Goal: Task Accomplishment & Management: Manage account settings

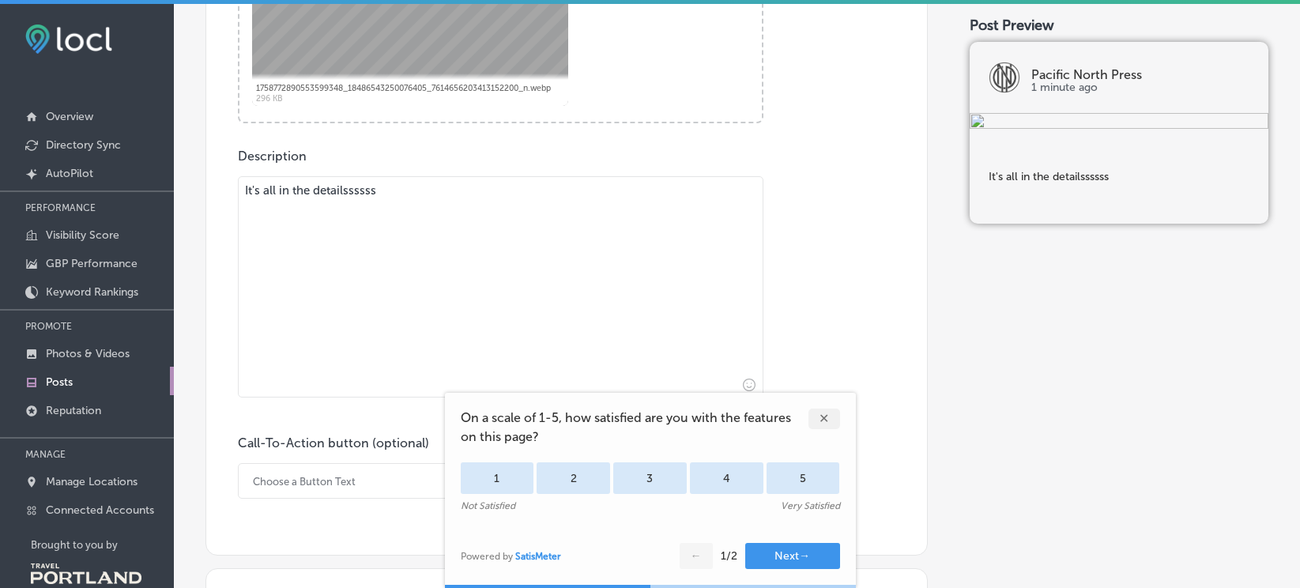
scroll to position [870, 0]
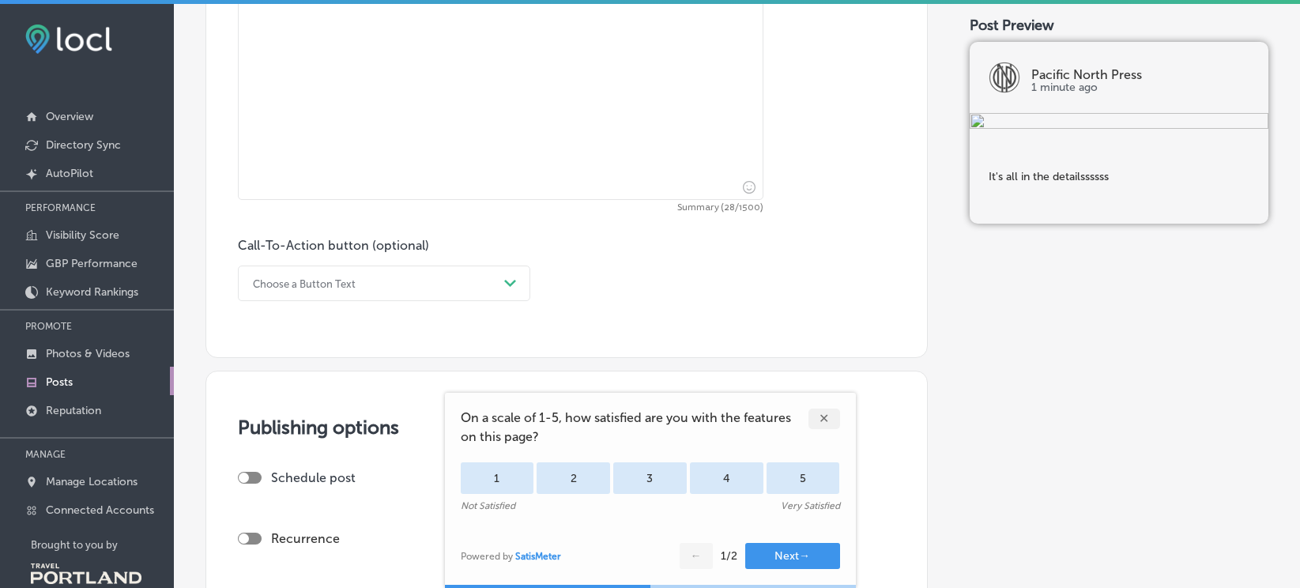
click at [392, 286] on div "Choose a Button Text" at bounding box center [371, 283] width 253 height 25
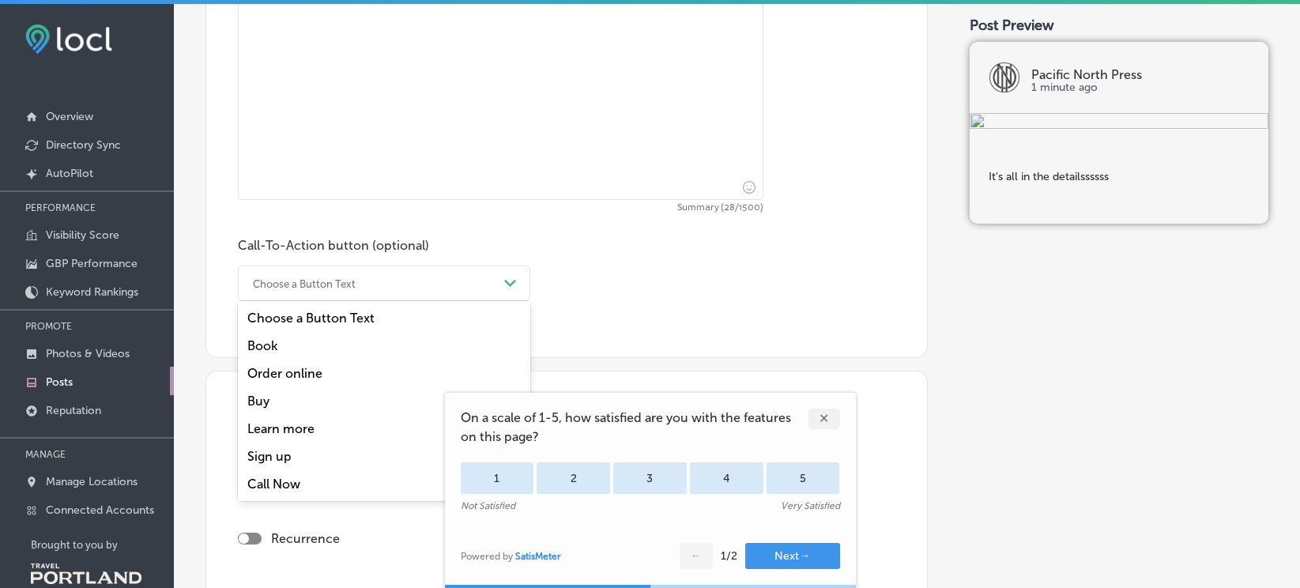
click at [283, 485] on div "Call Now" at bounding box center [384, 484] width 293 height 28
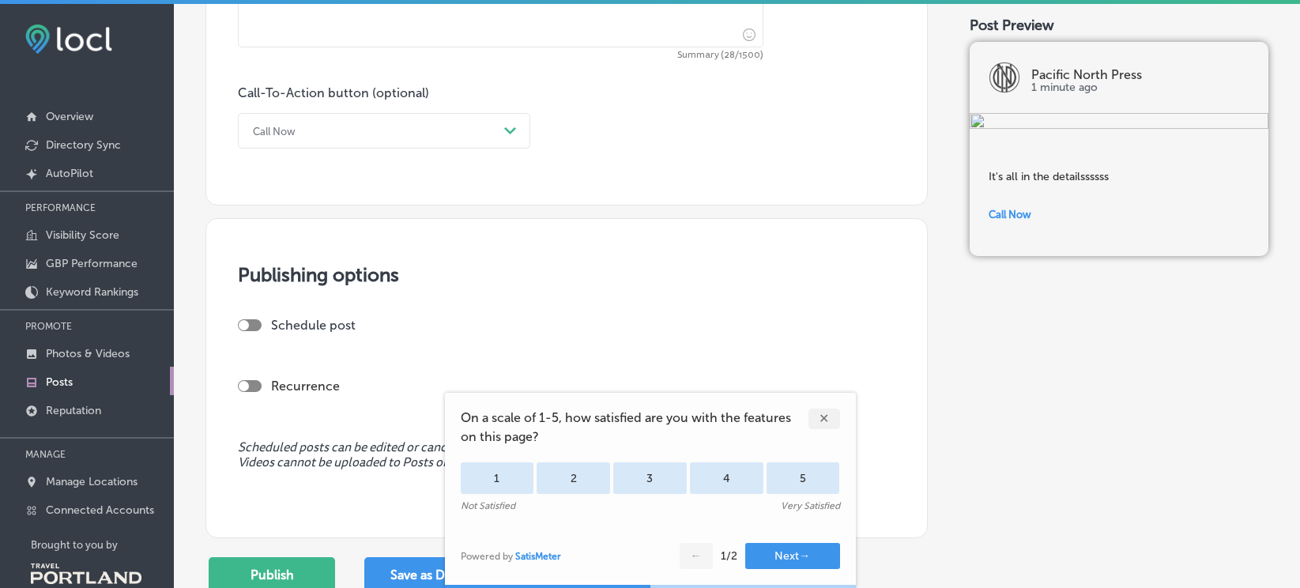
scroll to position [1240, 0]
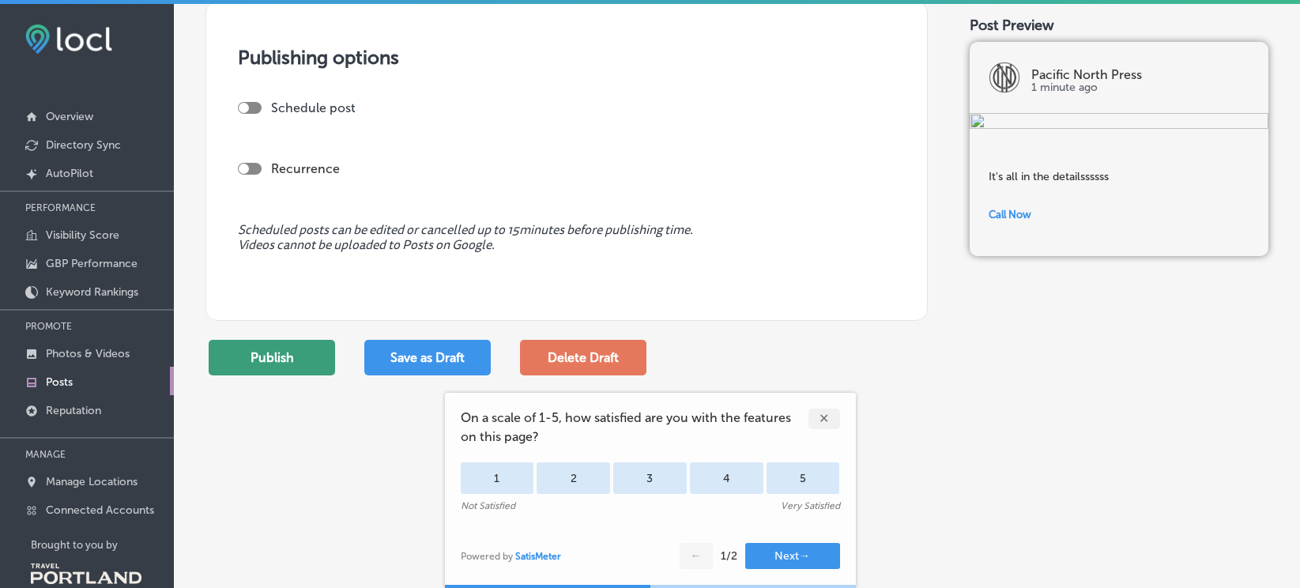
drag, startPoint x: 238, startPoint y: 364, endPoint x: 252, endPoint y: 348, distance: 21.9
click at [252, 348] on button "Publish" at bounding box center [272, 358] width 126 height 36
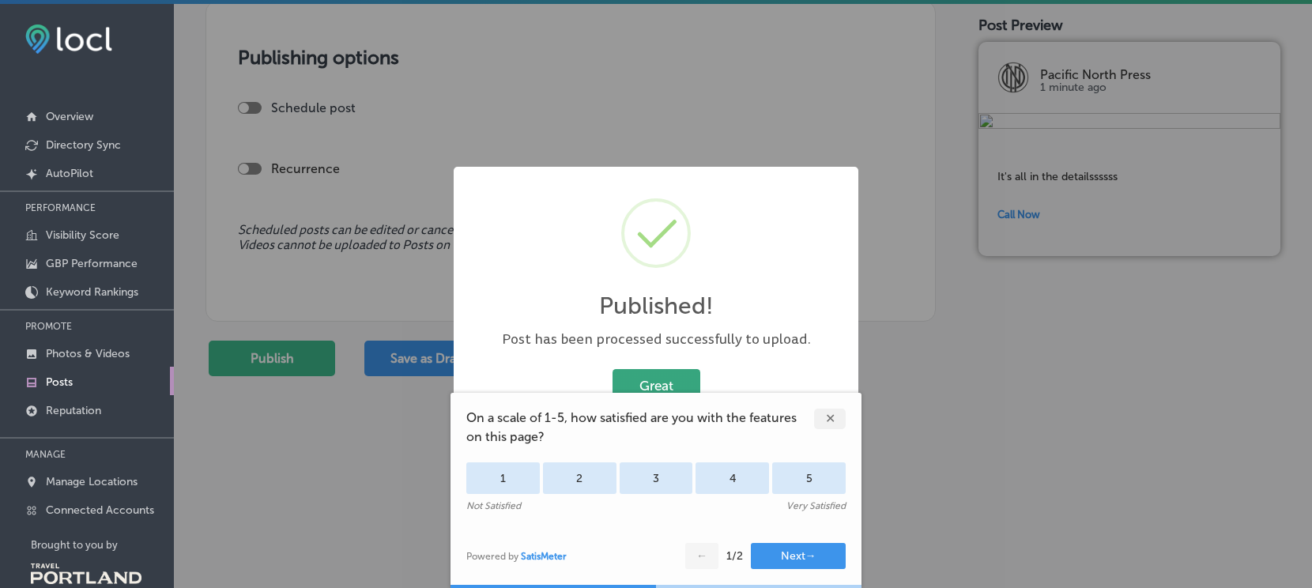
click at [651, 384] on button "Great" at bounding box center [657, 385] width 88 height 32
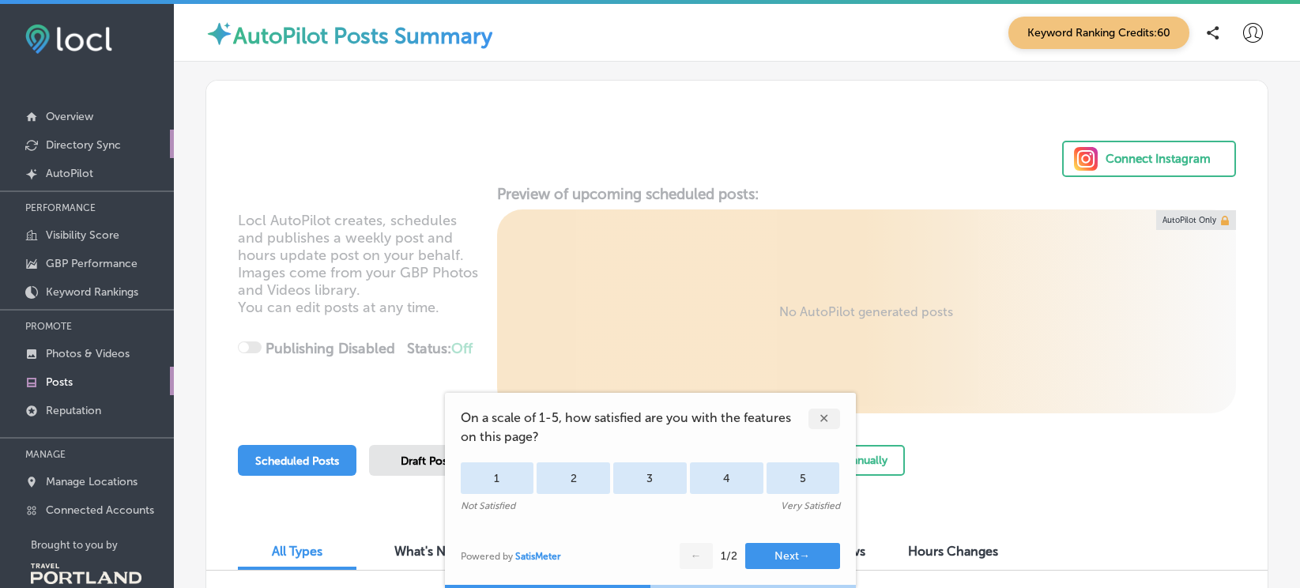
click at [66, 130] on link "Directory Sync" at bounding box center [87, 144] width 174 height 28
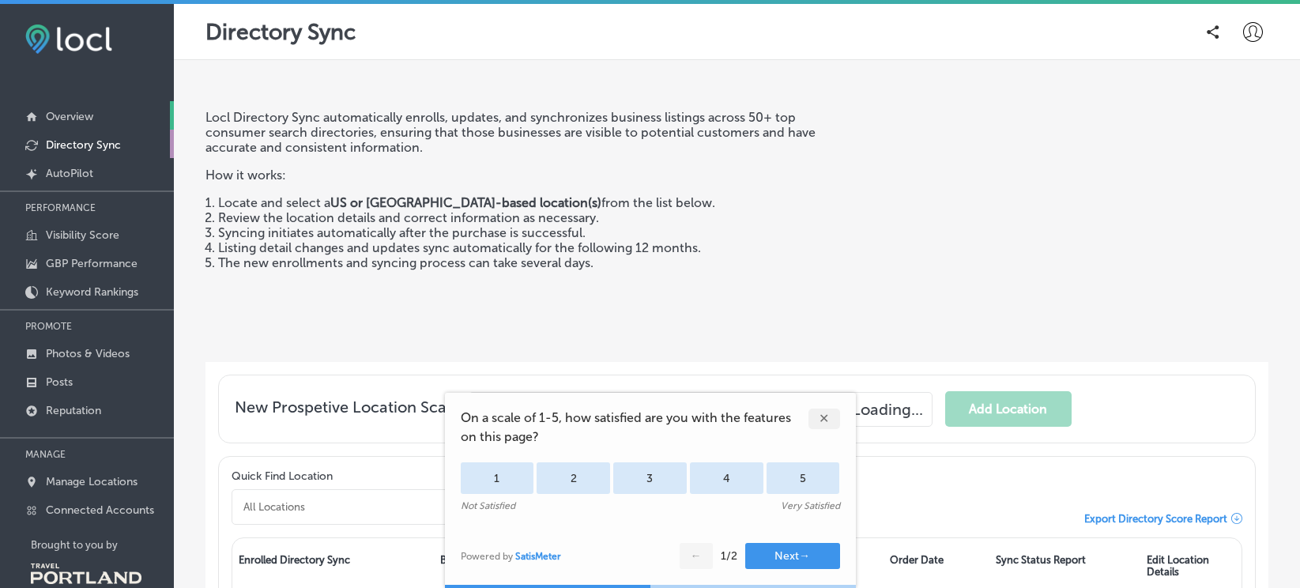
click at [74, 114] on p "Overview" at bounding box center [69, 116] width 47 height 13
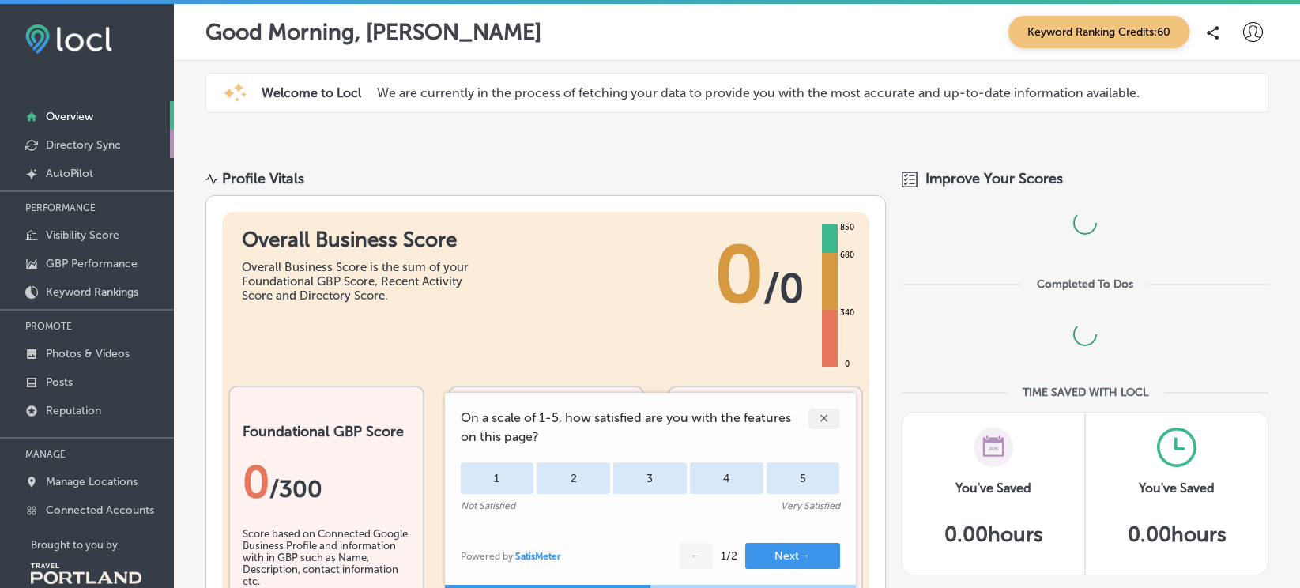
click at [100, 137] on link "Directory Sync" at bounding box center [87, 144] width 174 height 28
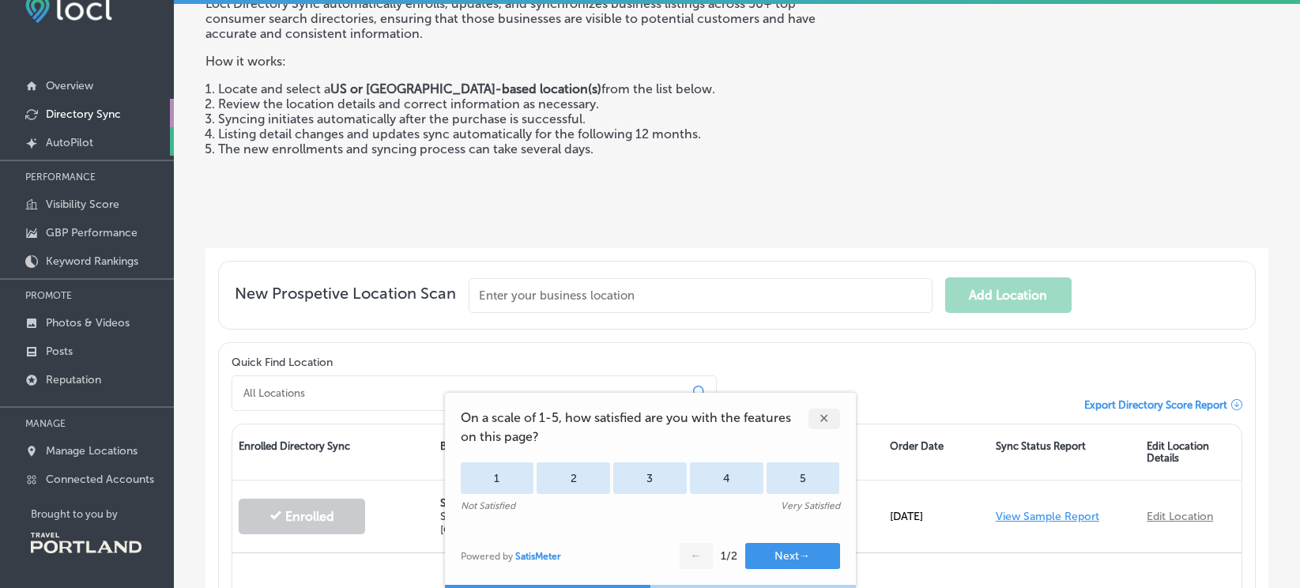
scroll to position [77, 0]
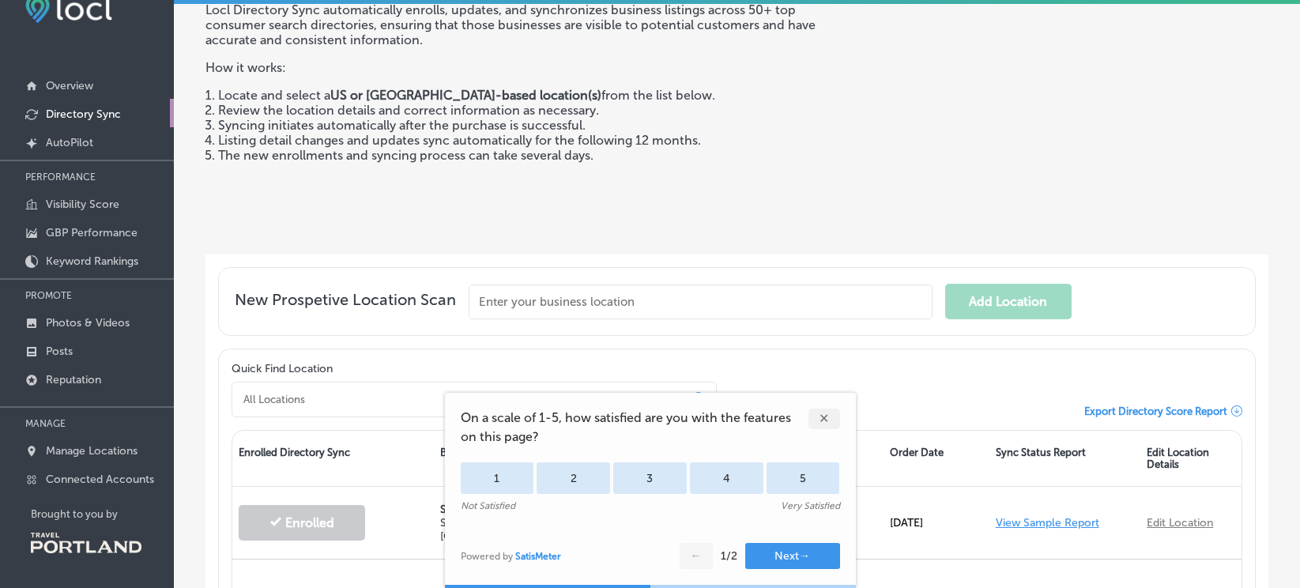
click at [85, 114] on p "Directory Sync" at bounding box center [83, 114] width 75 height 13
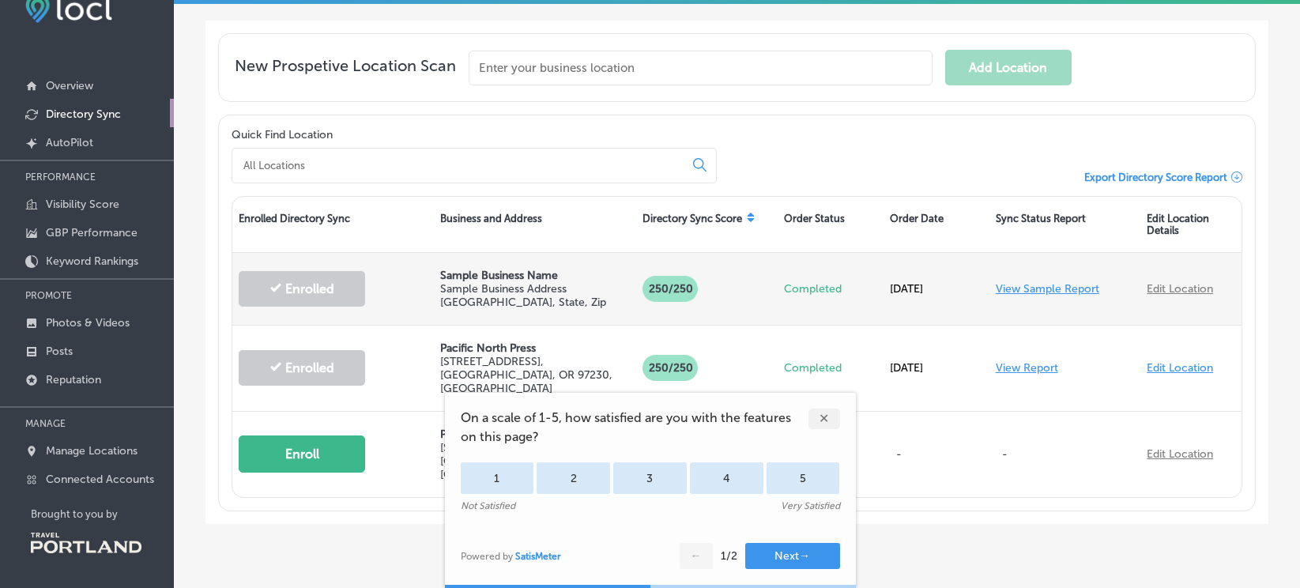
scroll to position [329, 0]
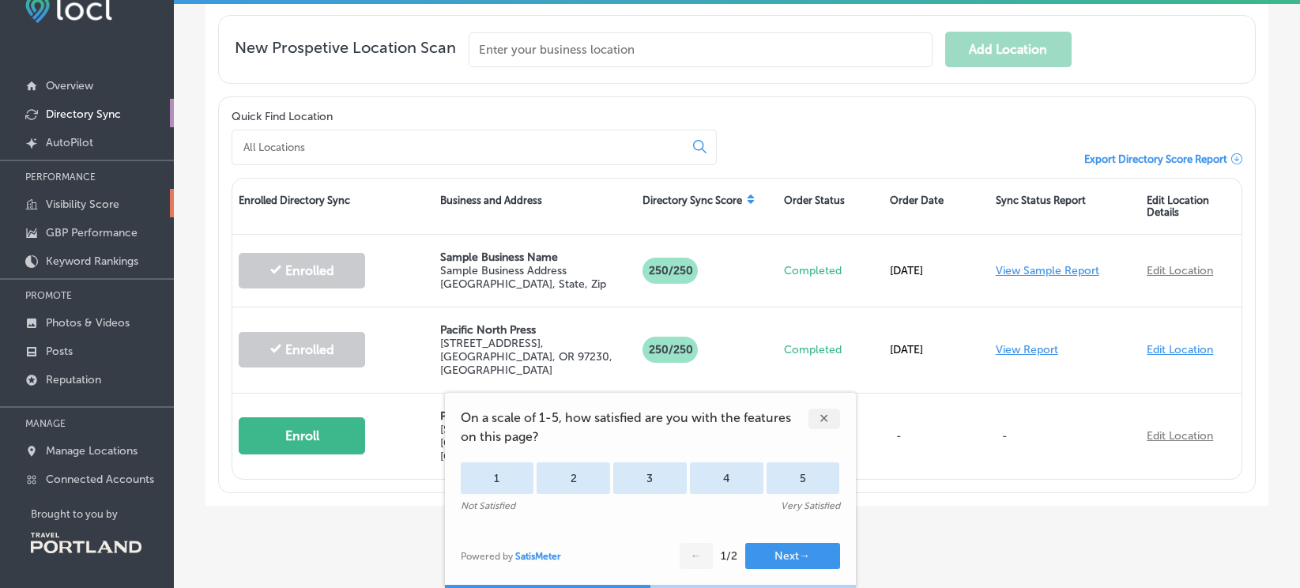
click at [72, 204] on p "Visibility Score" at bounding box center [83, 204] width 74 height 13
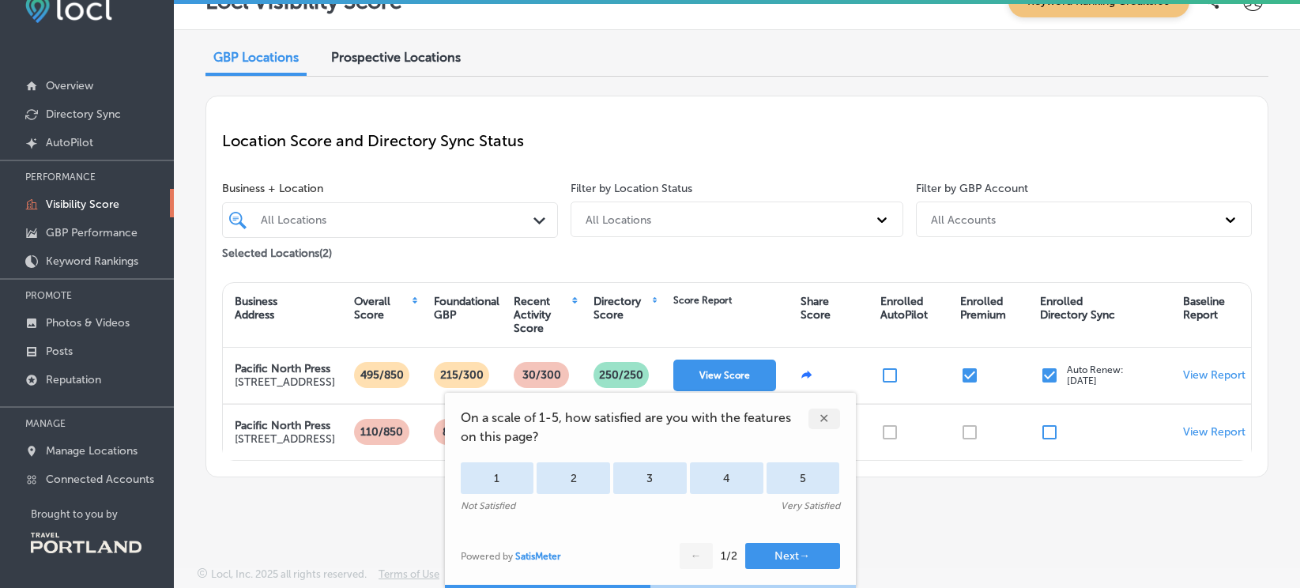
drag, startPoint x: 822, startPoint y: 419, endPoint x: 783, endPoint y: 417, distance: 38.8
click at [821, 419] on div "✕" at bounding box center [825, 419] width 32 height 21
